Goal: Task Accomplishment & Management: Use online tool/utility

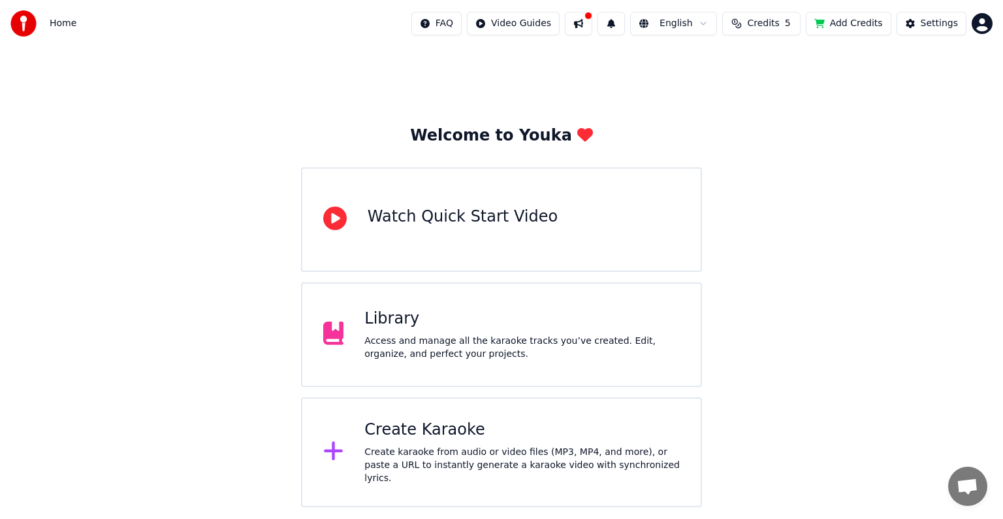
click at [625, 434] on div "Create Karaoke" at bounding box center [521, 429] width 315 height 21
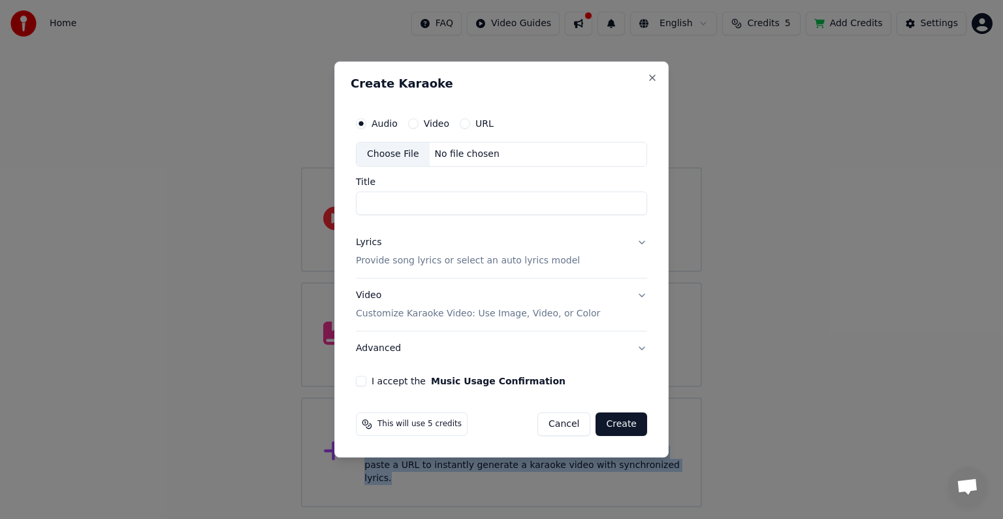
click at [625, 434] on body "Home FAQ Video Guides English Credits 5 Add Credits Settings Welcome to Youka W…" at bounding box center [501, 253] width 1003 height 507
click at [405, 155] on div "Choose File" at bounding box center [393, 154] width 73 height 24
type input "**********"
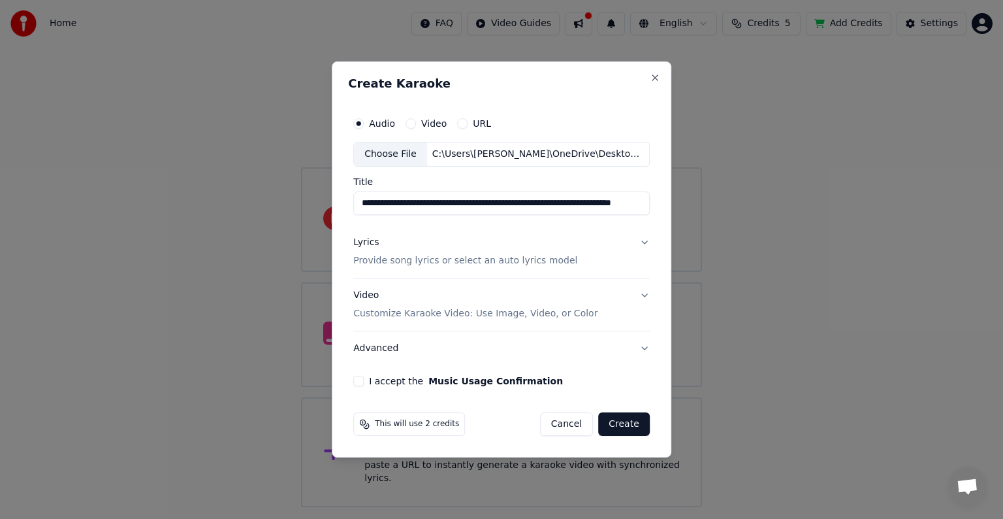
click at [622, 422] on button "Create" at bounding box center [624, 424] width 52 height 24
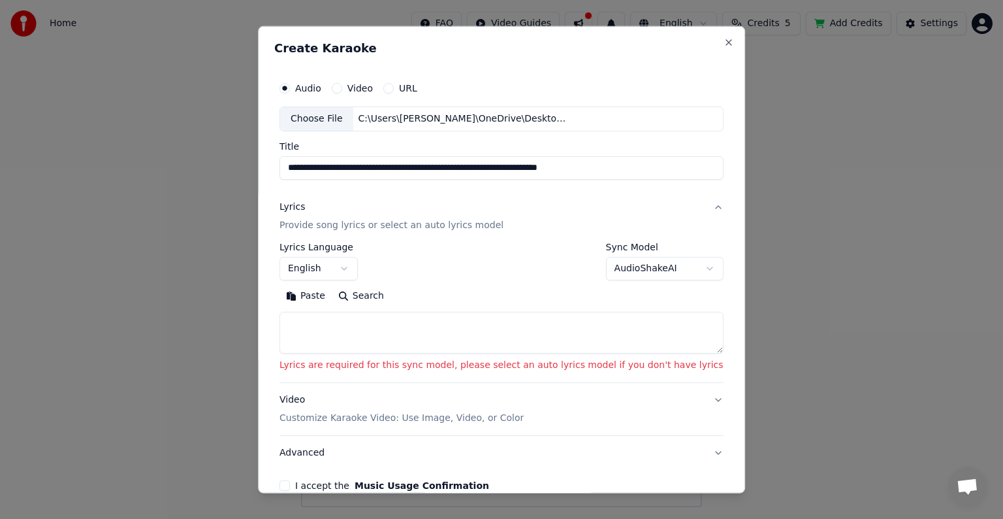
click at [692, 33] on div "**********" at bounding box center [501, 259] width 487 height 467
click at [724, 37] on button "Close" at bounding box center [729, 42] width 10 height 10
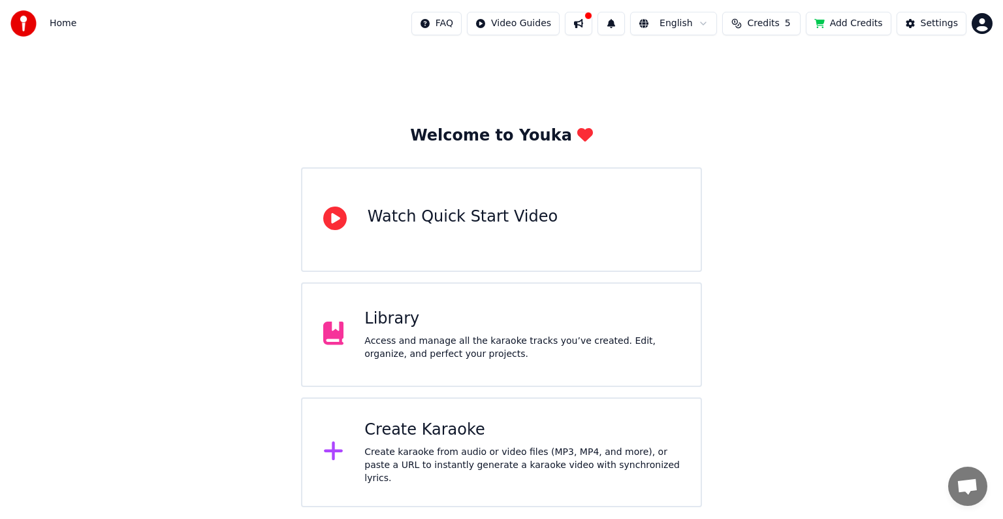
click at [592, 34] on button at bounding box center [578, 24] width 27 height 24
click at [860, 89] on div "Welcome to Youka Watch Quick Start Video Library Access and manage all the kara…" at bounding box center [501, 277] width 1003 height 460
click at [545, 14] on html "Home FAQ Video Guides English Credits 5 Add Credits Settings Welcome to Youka W…" at bounding box center [501, 253] width 1003 height 507
click at [688, 88] on html "Home FAQ Video Guides English Credits 5 Add Credits Settings Welcome to Youka W…" at bounding box center [501, 253] width 1003 height 507
